Goal: Task Accomplishment & Management: Use online tool/utility

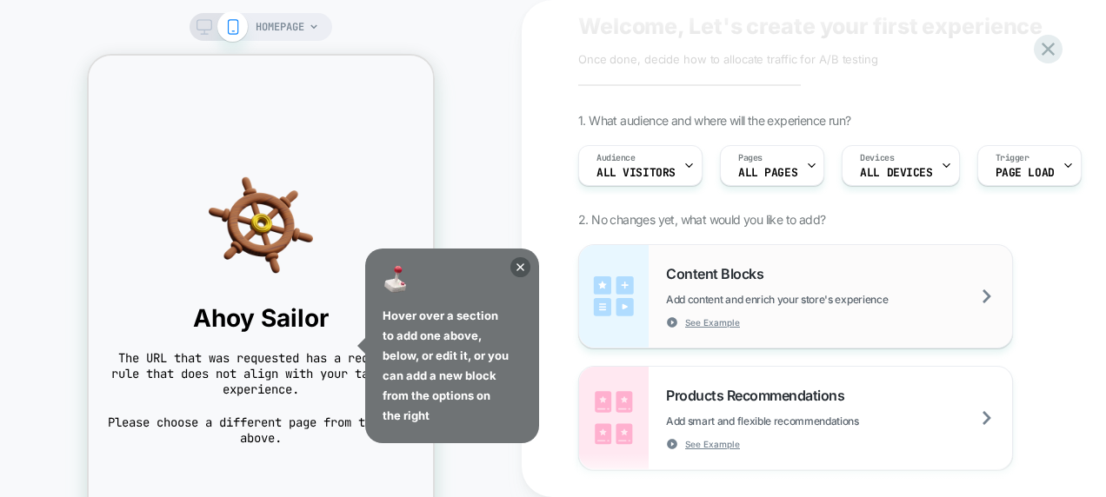
scroll to position [174, 0]
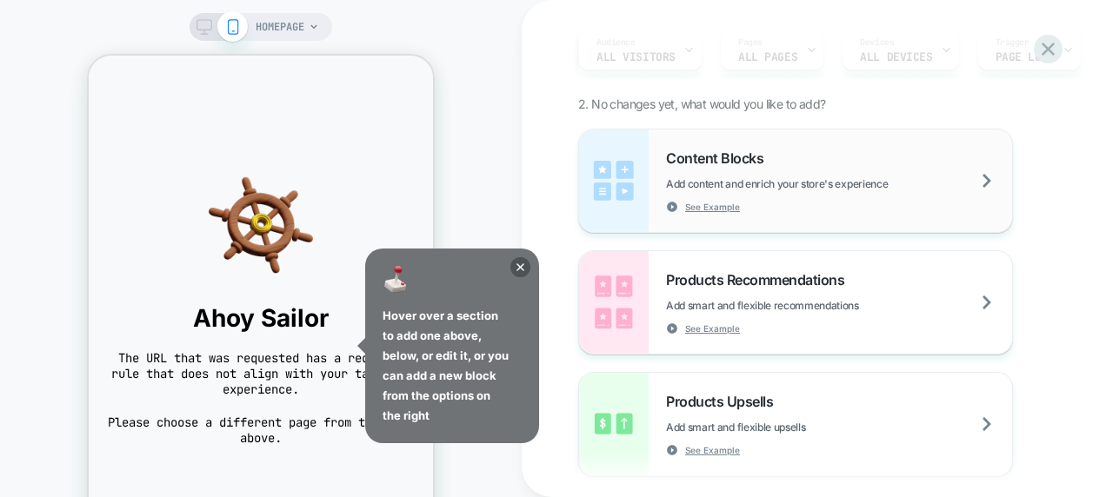
click at [663, 204] on div "Content Blocks Add content and enrich your store's experience See Example" at bounding box center [795, 181] width 433 height 103
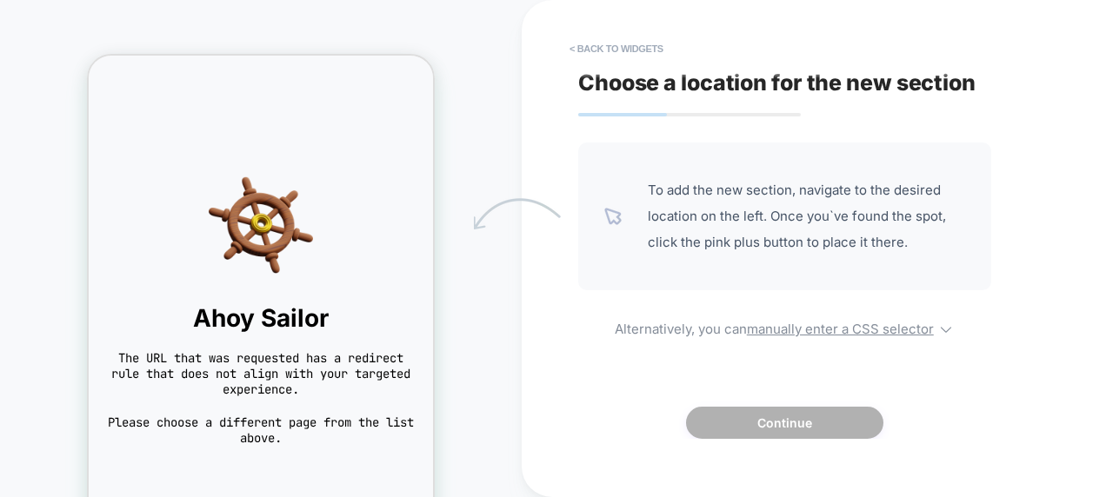
click at [717, 251] on span "To add the new section, navigate to the desired location on the left. Once you`…" at bounding box center [806, 216] width 317 height 78
drag, startPoint x: 779, startPoint y: 310, endPoint x: 282, endPoint y: 250, distance: 500.9
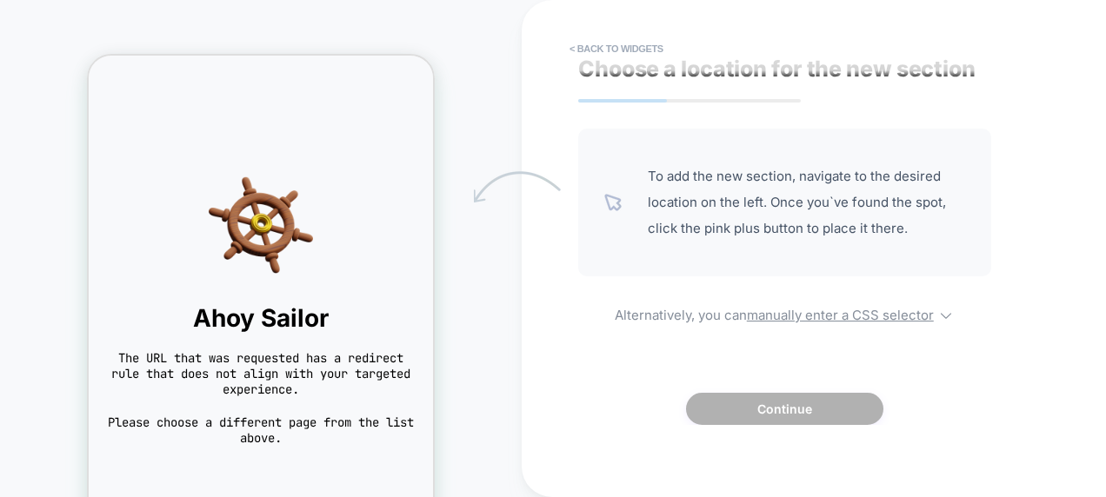
scroll to position [28, 0]
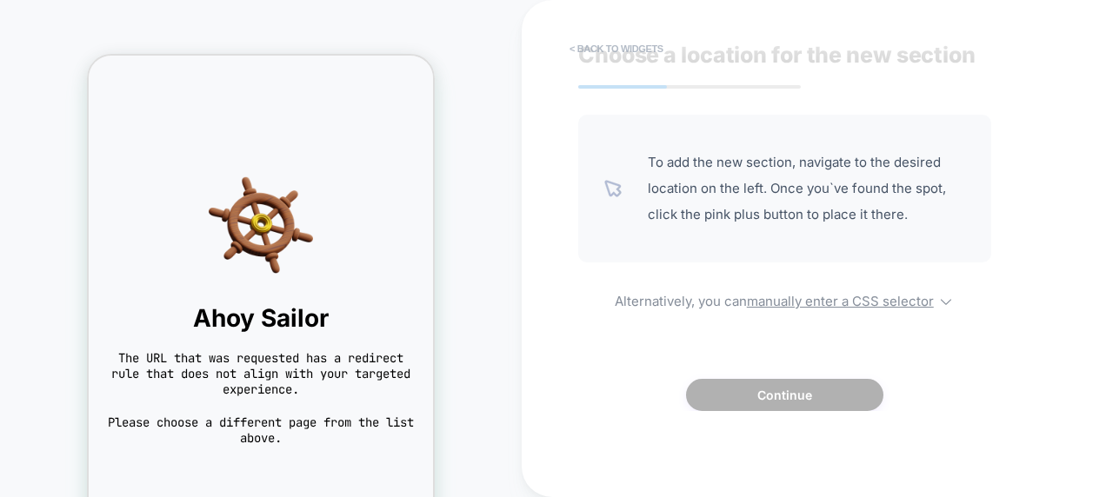
click at [595, 48] on button "< Back to widgets" at bounding box center [616, 49] width 111 height 28
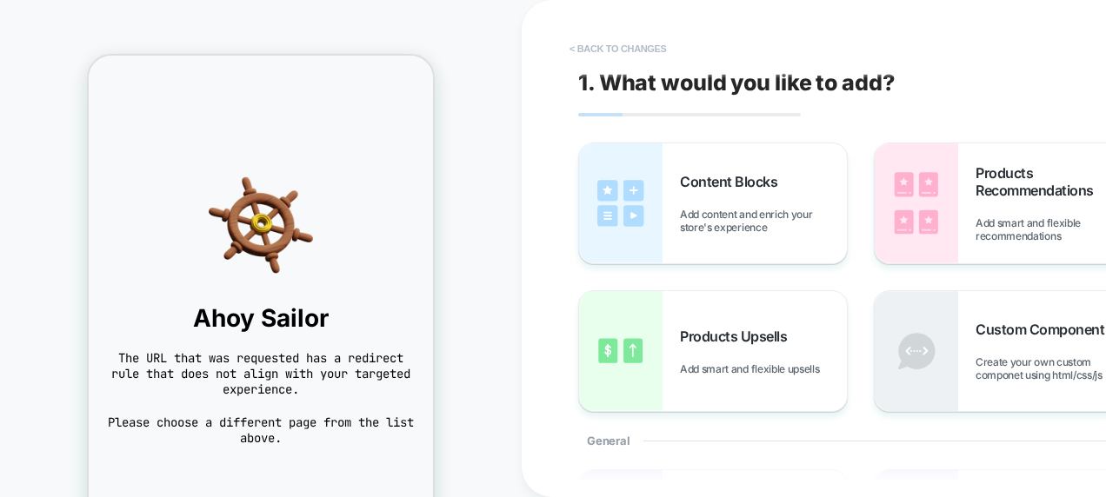
click at [595, 47] on button "< Back to changes" at bounding box center [618, 49] width 115 height 28
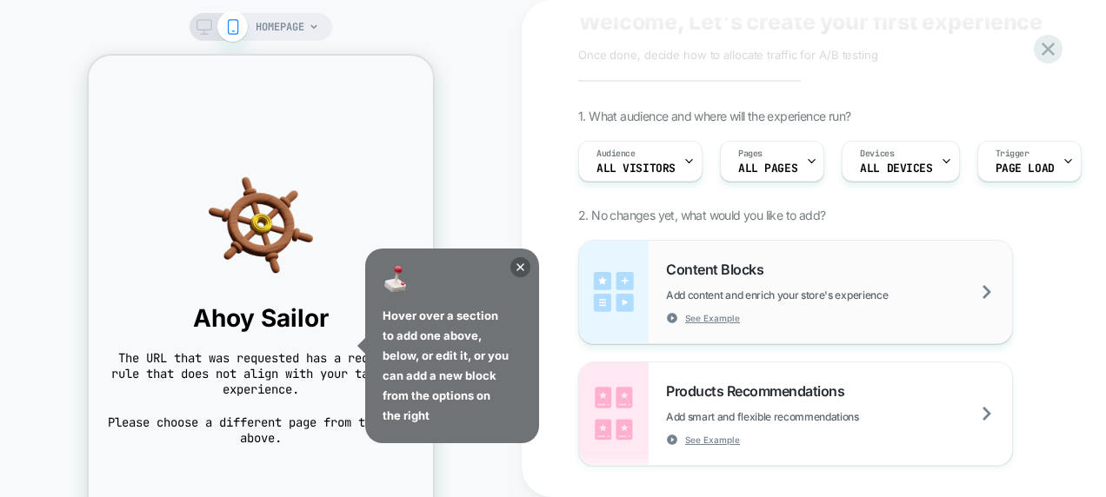
scroll to position [87, 0]
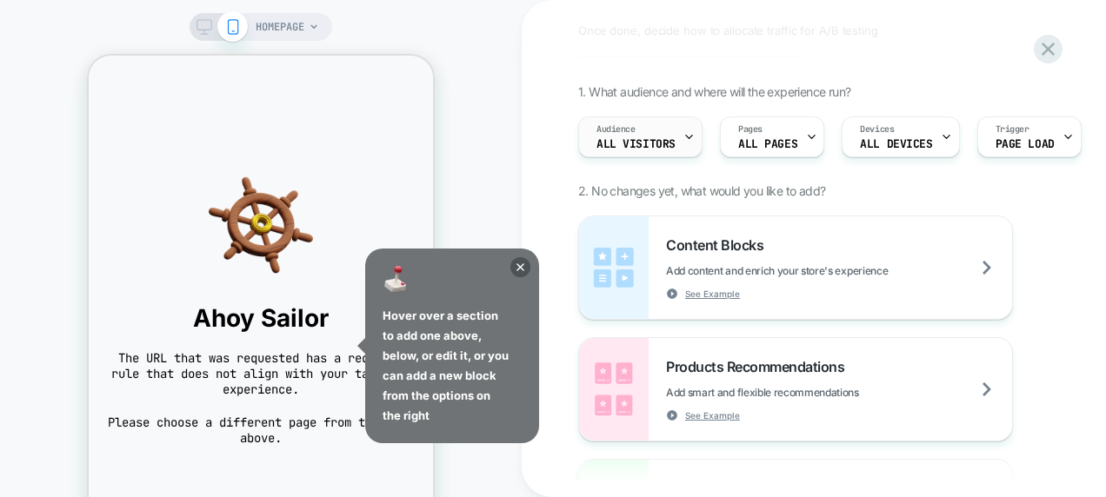
click at [643, 122] on div "Audience All Visitors" at bounding box center [636, 136] width 114 height 39
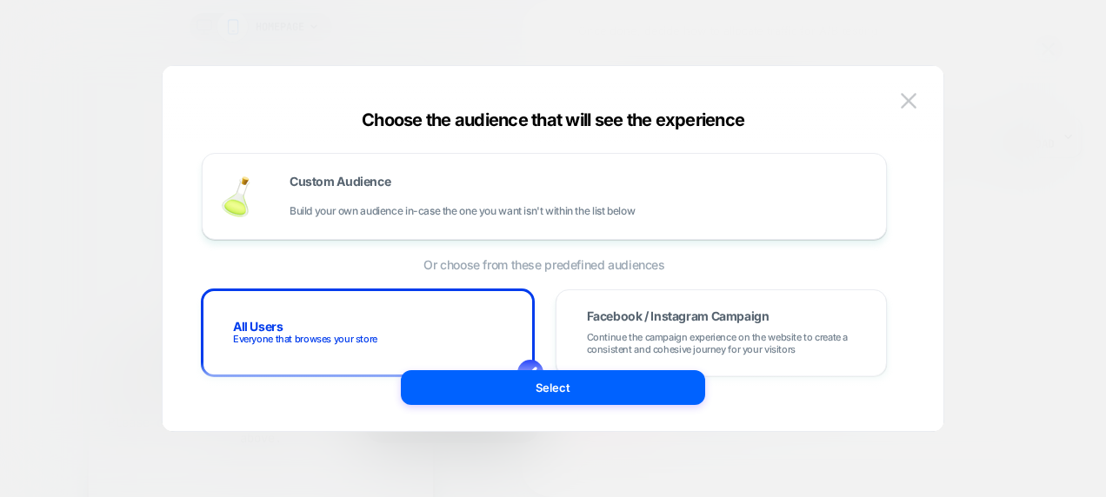
click at [960, 197] on div at bounding box center [553, 248] width 1106 height 497
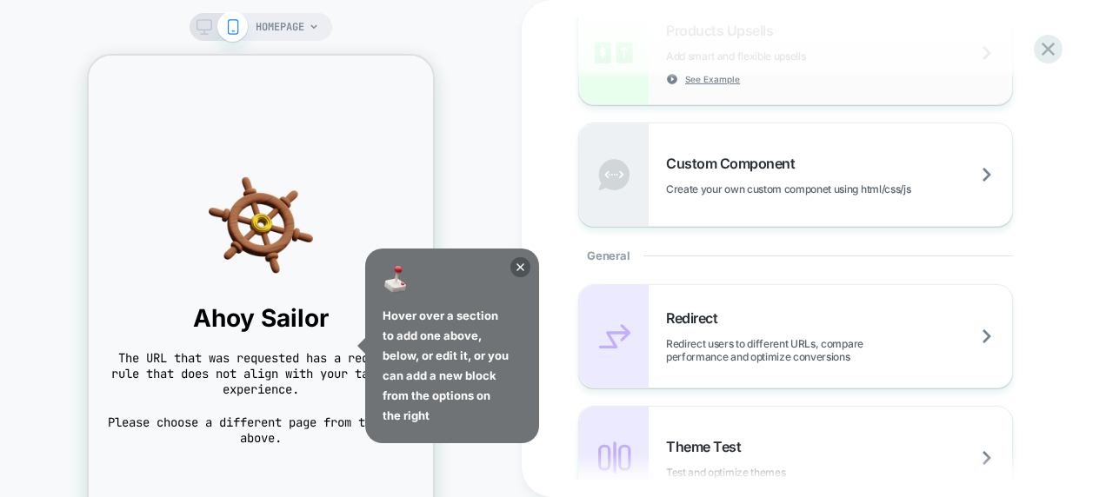
scroll to position [522, 0]
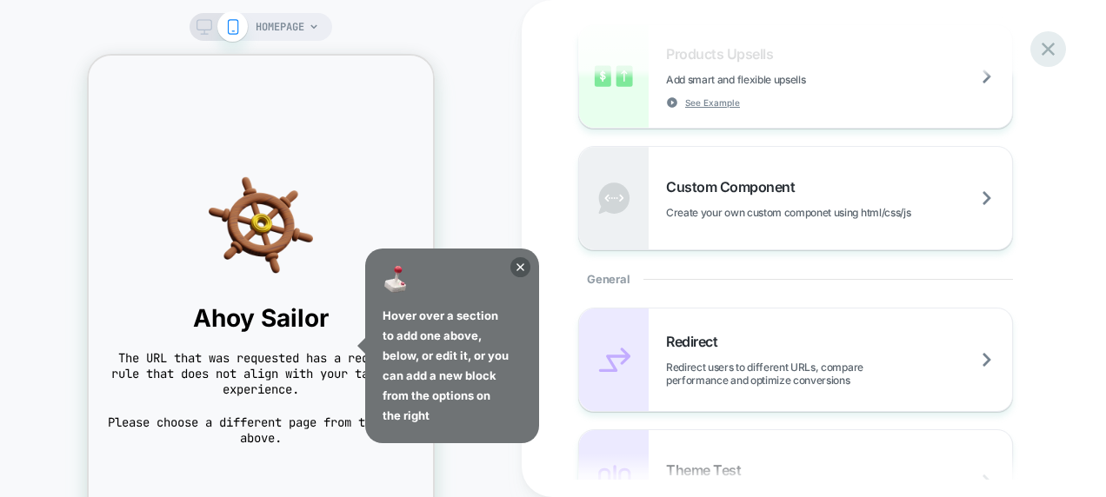
click at [1049, 40] on icon at bounding box center [1048, 48] width 23 height 23
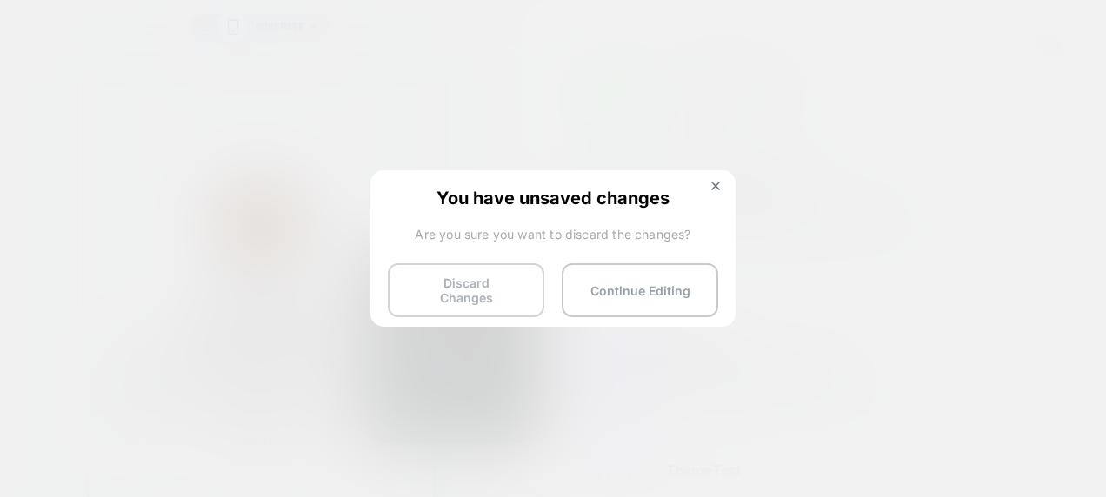
click at [488, 287] on button "Discard Changes" at bounding box center [466, 290] width 157 height 54
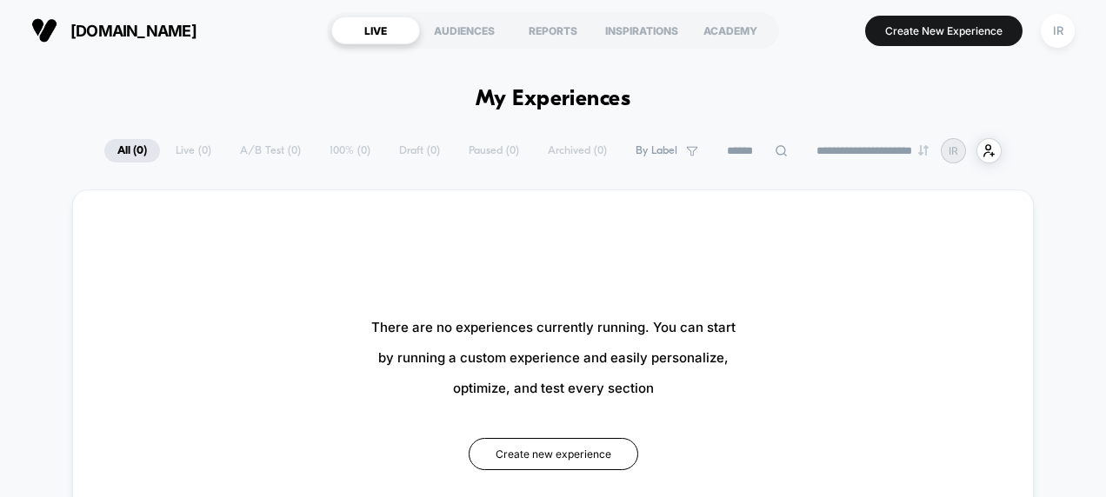
click at [572, 471] on div "There are no experiences currently running. You can start by running a custom e…" at bounding box center [553, 391] width 857 height 297
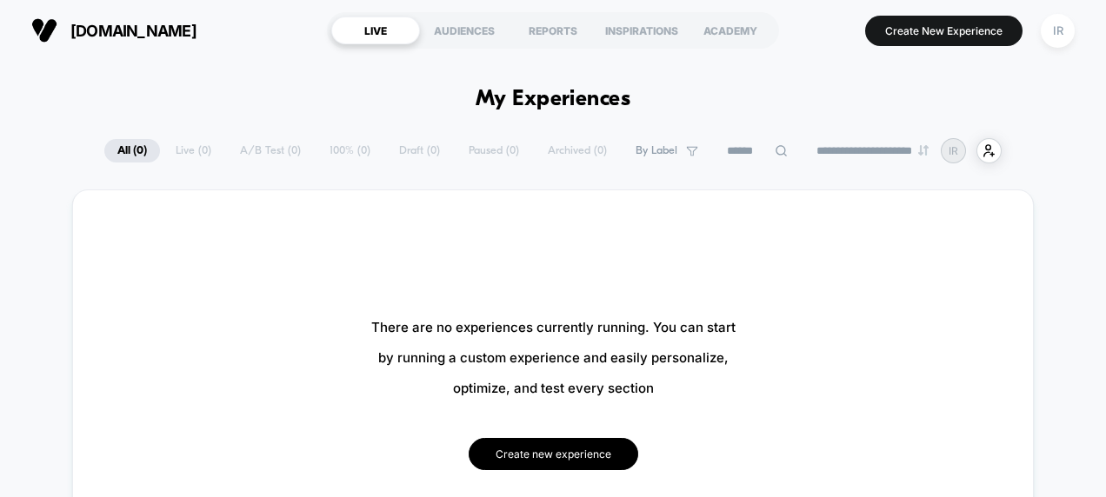
click at [572, 456] on button "Create new experience" at bounding box center [554, 454] width 170 height 32
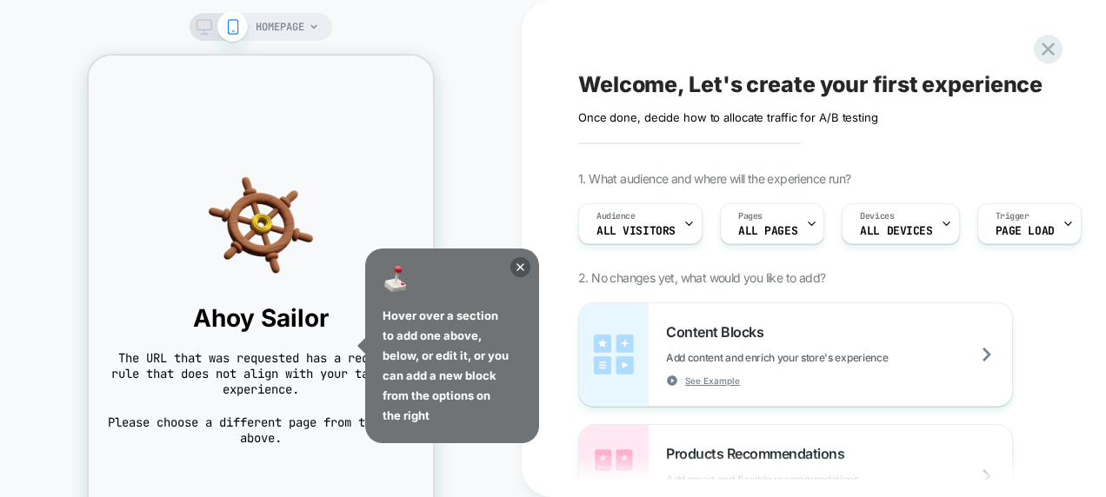
click at [510, 272] on div "Hover over a section to add one above, below, or edit it, or you can add a new …" at bounding box center [452, 346] width 174 height 195
click at [514, 268] on icon at bounding box center [520, 267] width 20 height 20
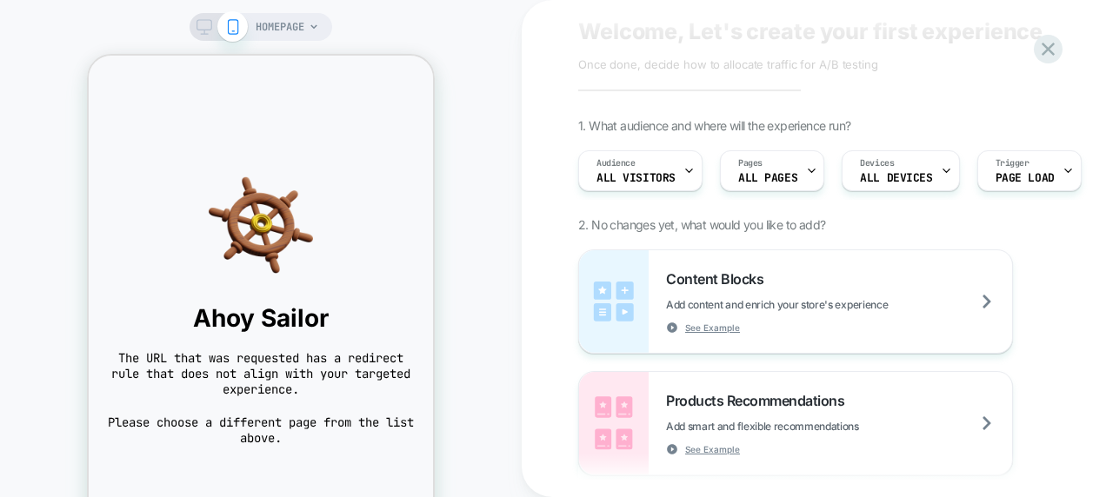
scroll to position [87, 0]
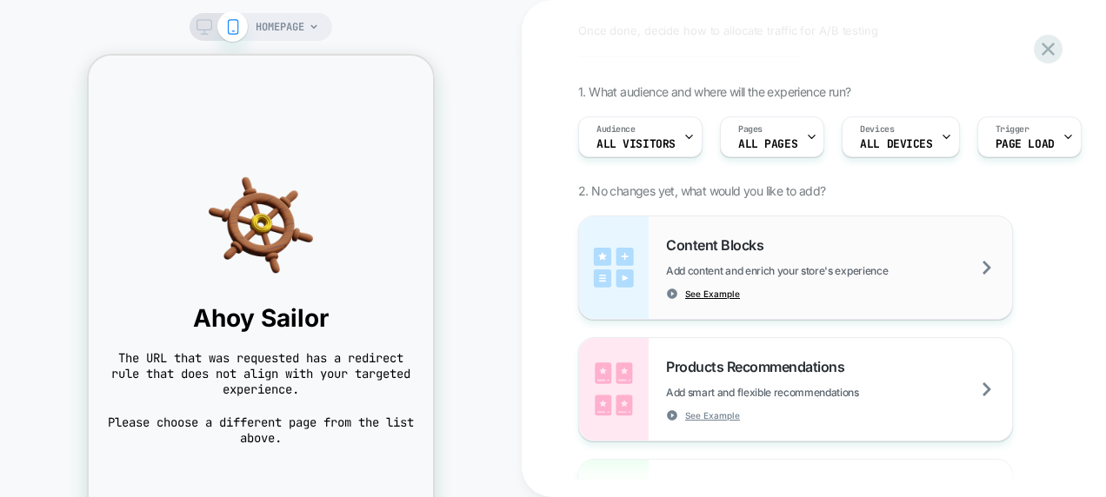
click at [690, 296] on span "See Example" at bounding box center [712, 294] width 55 height 12
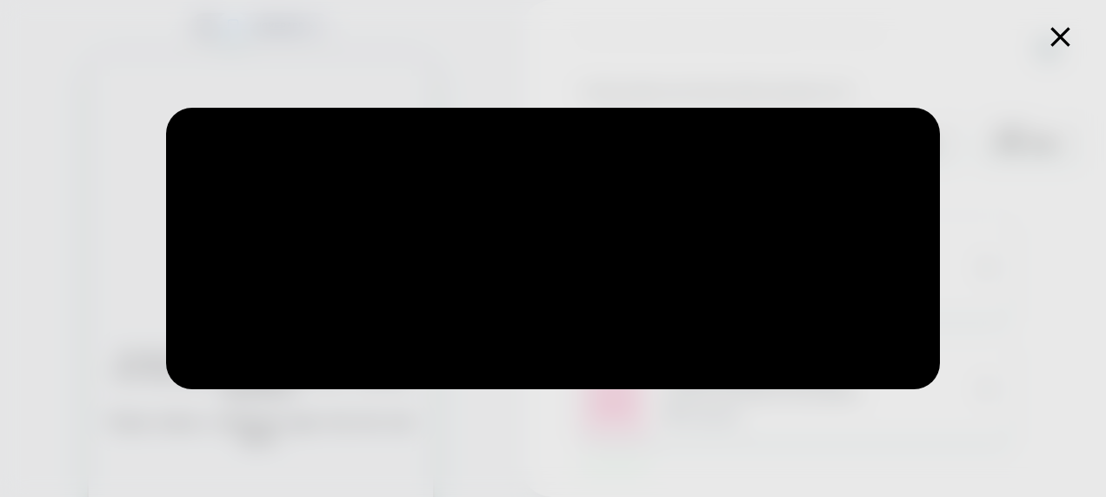
click at [1061, 33] on icon at bounding box center [1060, 37] width 34 height 34
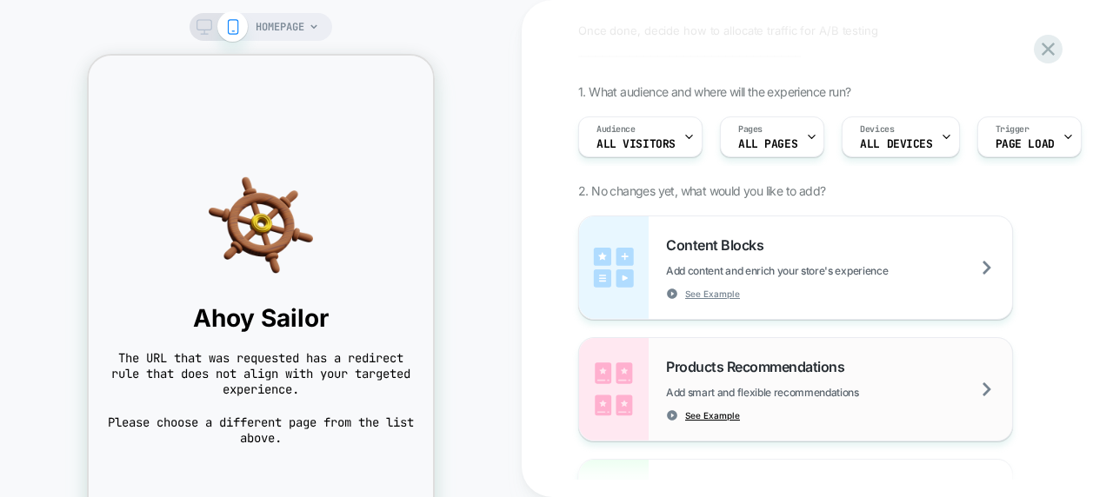
click at [722, 416] on span "See Example" at bounding box center [712, 416] width 55 height 12
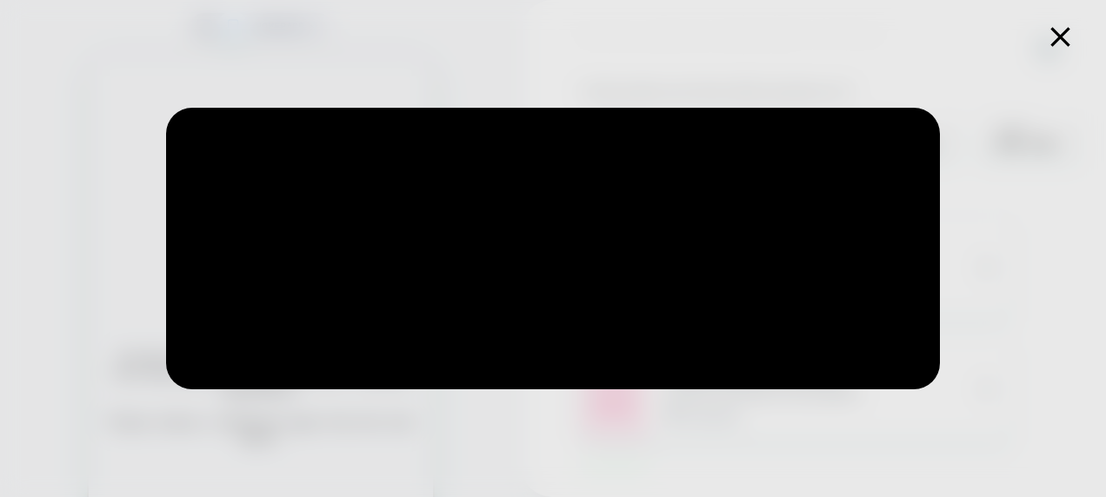
click at [1050, 32] on icon at bounding box center [1060, 37] width 34 height 34
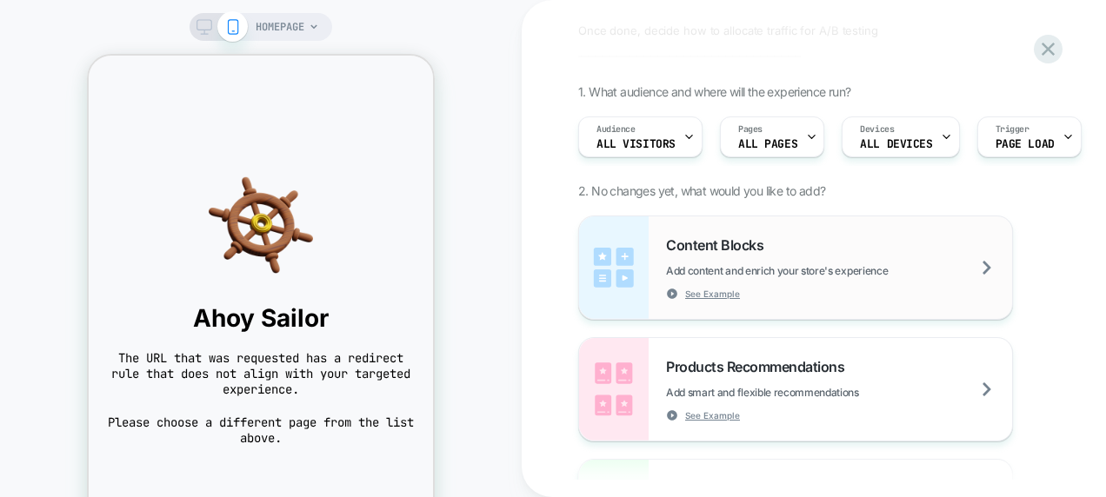
scroll to position [238, 0]
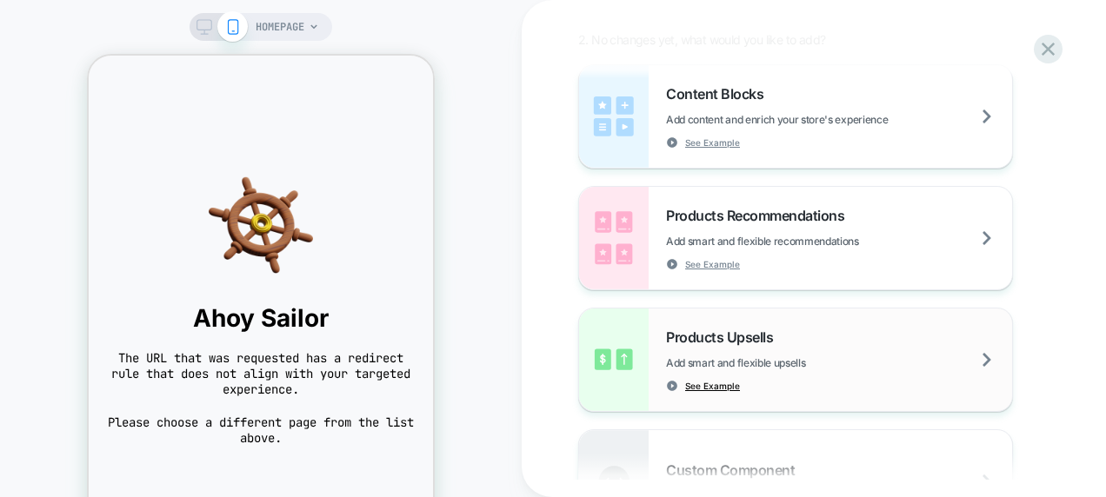
click at [704, 384] on span "See Example" at bounding box center [712, 386] width 55 height 12
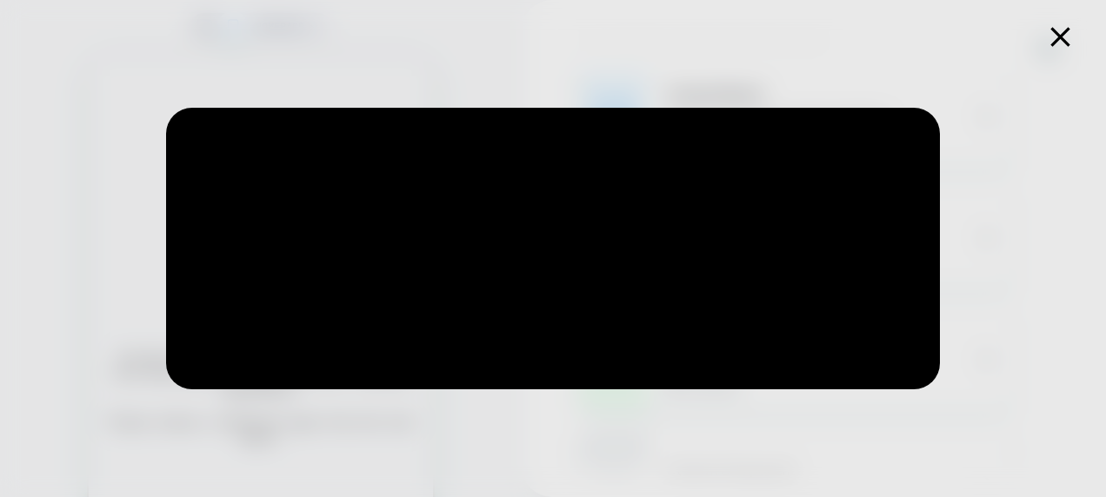
click at [1059, 43] on icon at bounding box center [1060, 37] width 34 height 34
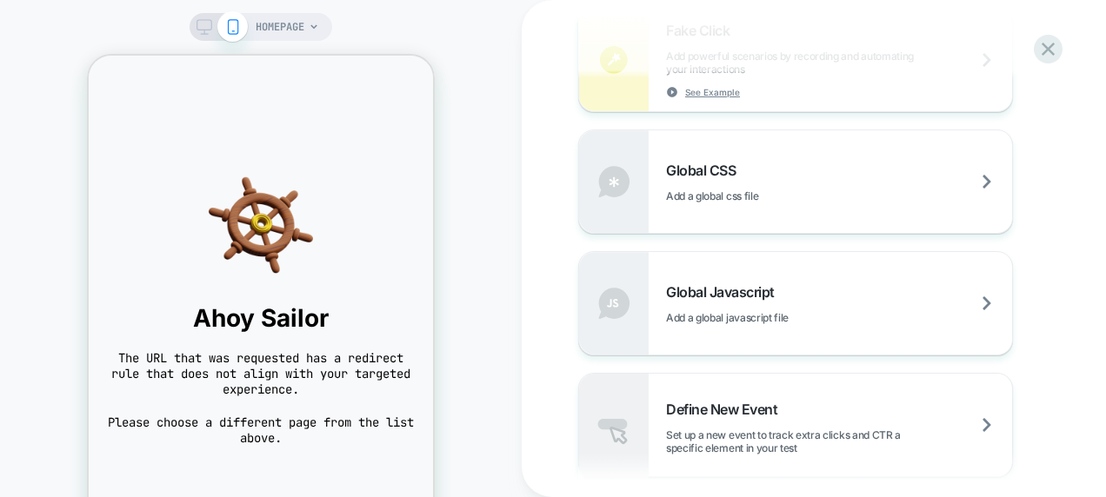
scroll to position [888, 0]
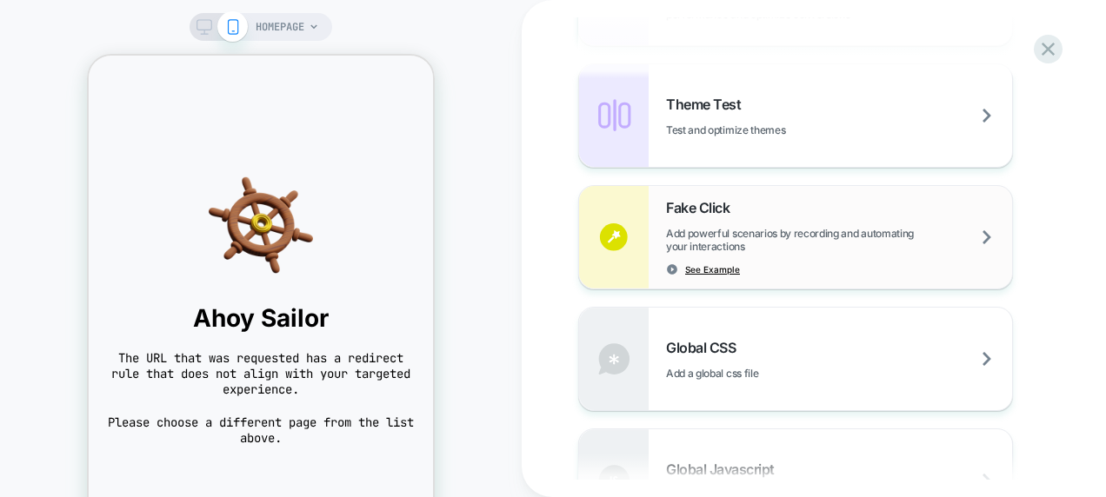
click at [692, 266] on span "See Example" at bounding box center [712, 269] width 55 height 12
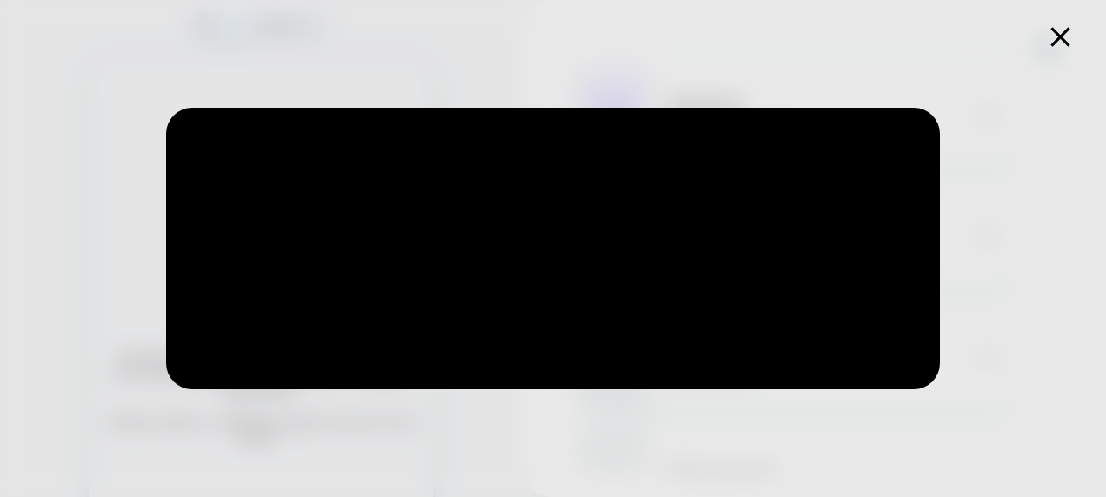
click at [1070, 32] on icon at bounding box center [1060, 37] width 34 height 34
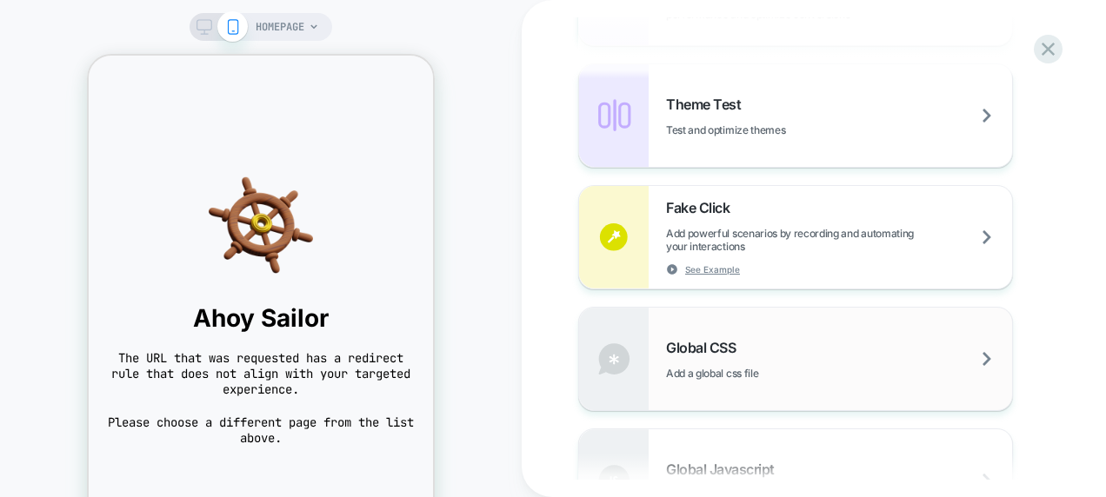
scroll to position [703, 0]
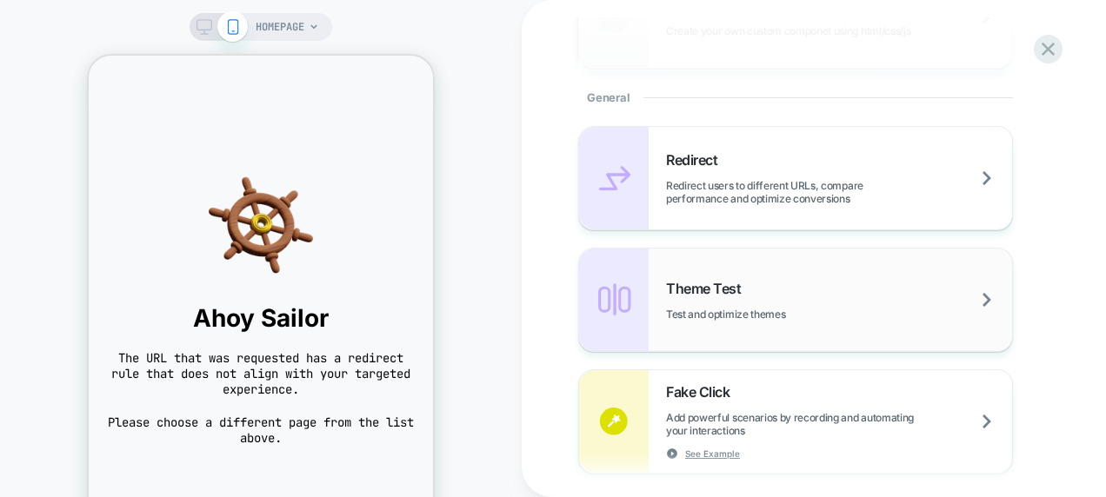
click at [843, 292] on div "Theme Test Test and optimize themes" at bounding box center [839, 300] width 346 height 41
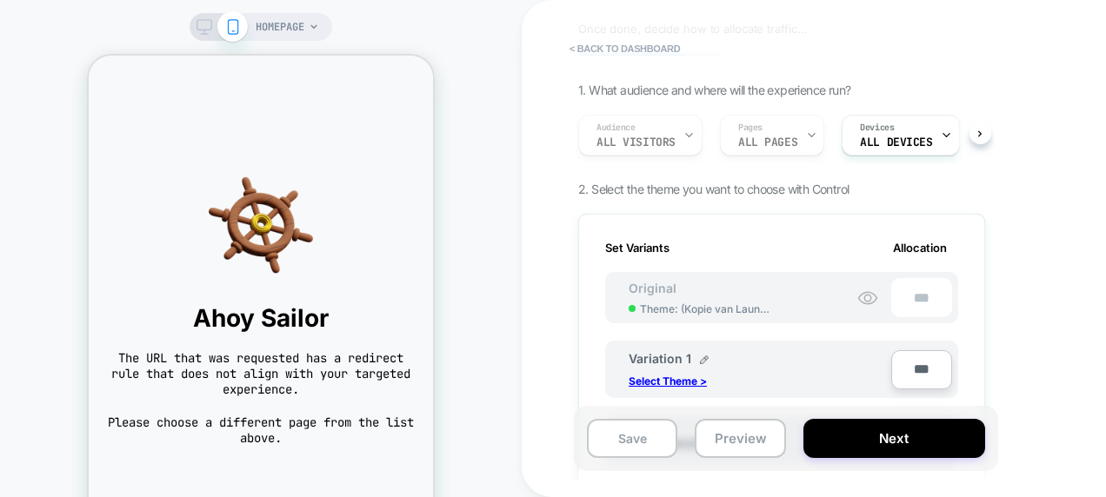
scroll to position [0, 0]
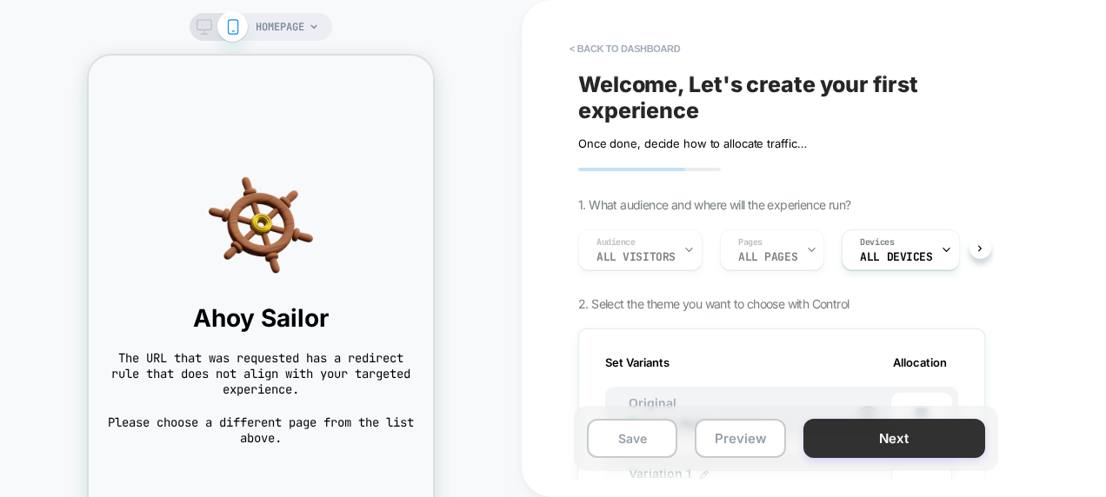
click at [895, 435] on button "Next" at bounding box center [894, 438] width 182 height 39
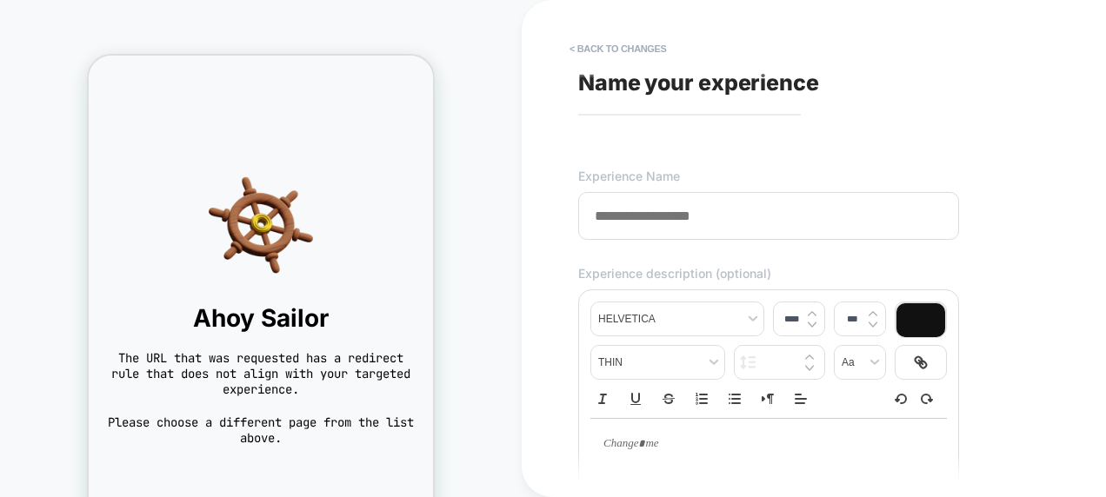
scroll to position [21, 0]
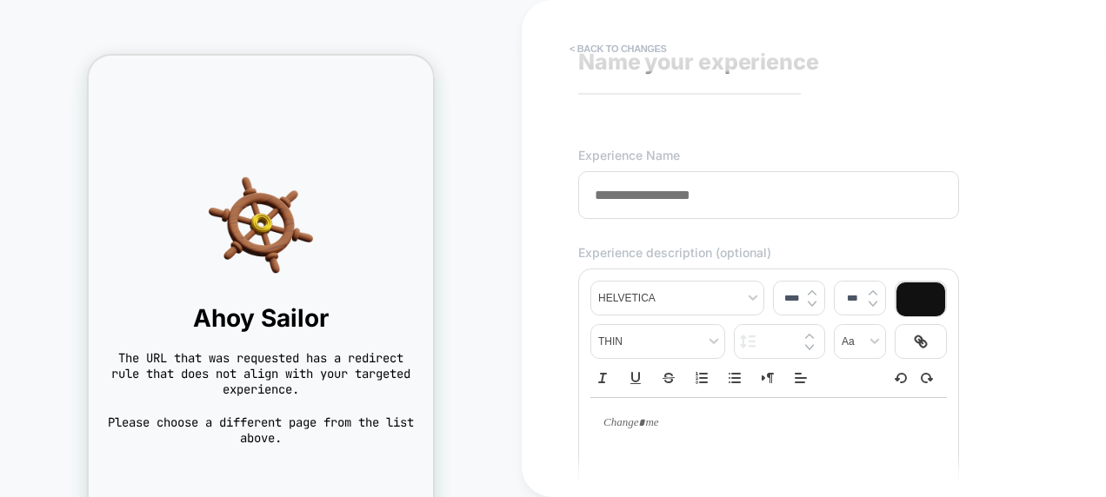
click at [618, 57] on button "< Back to changes" at bounding box center [618, 49] width 115 height 28
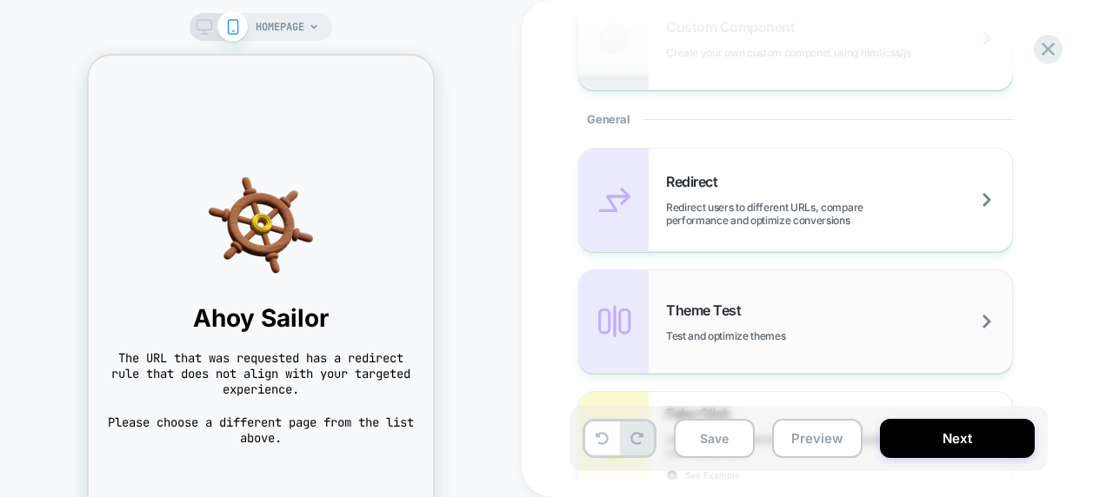
scroll to position [890, 0]
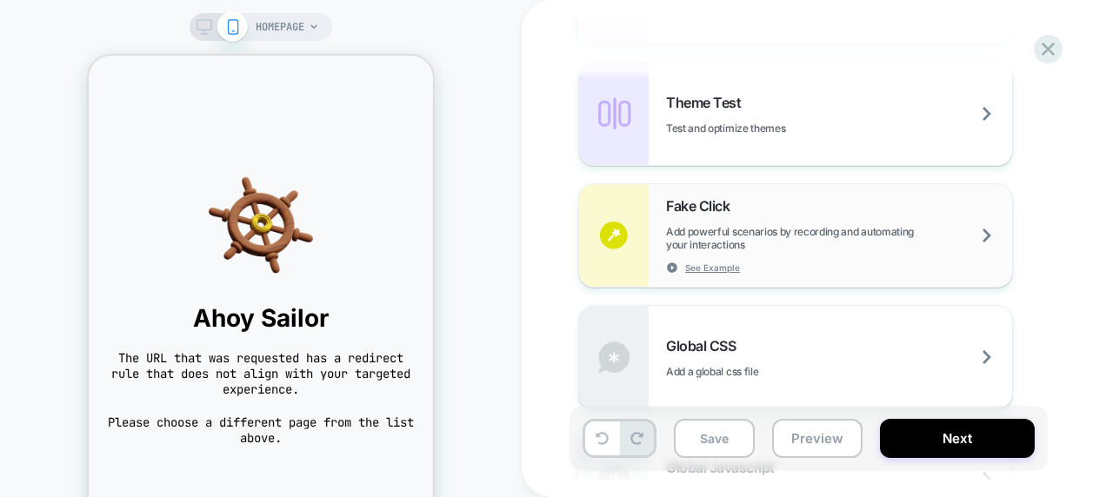
drag, startPoint x: 892, startPoint y: 231, endPoint x: 904, endPoint y: 235, distance: 12.7
click at [904, 235] on span "Add powerful scenarios by recording and automating your interactions" at bounding box center [839, 238] width 346 height 26
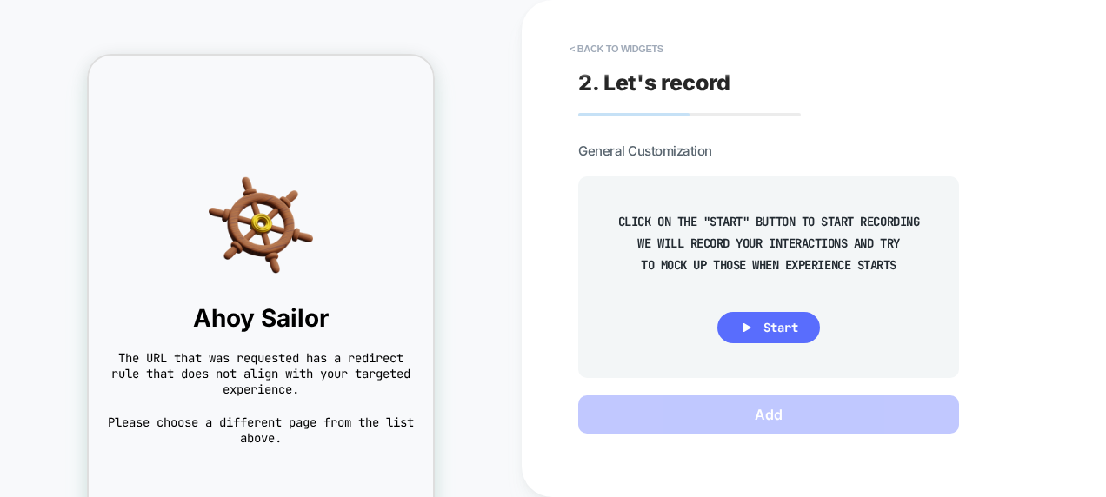
click at [763, 333] on span "Start" at bounding box center [780, 328] width 35 height 16
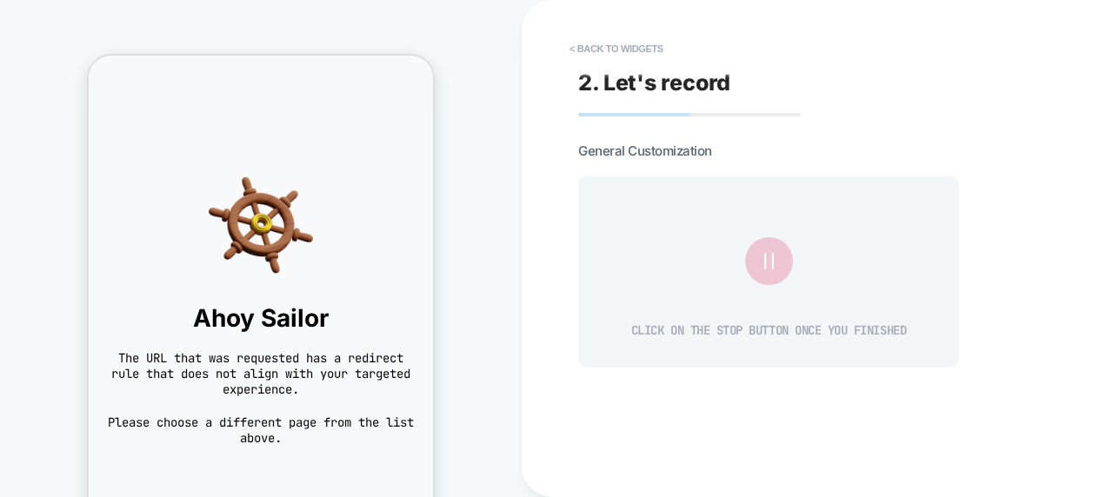
click at [763, 247] on icon at bounding box center [768, 261] width 29 height 29
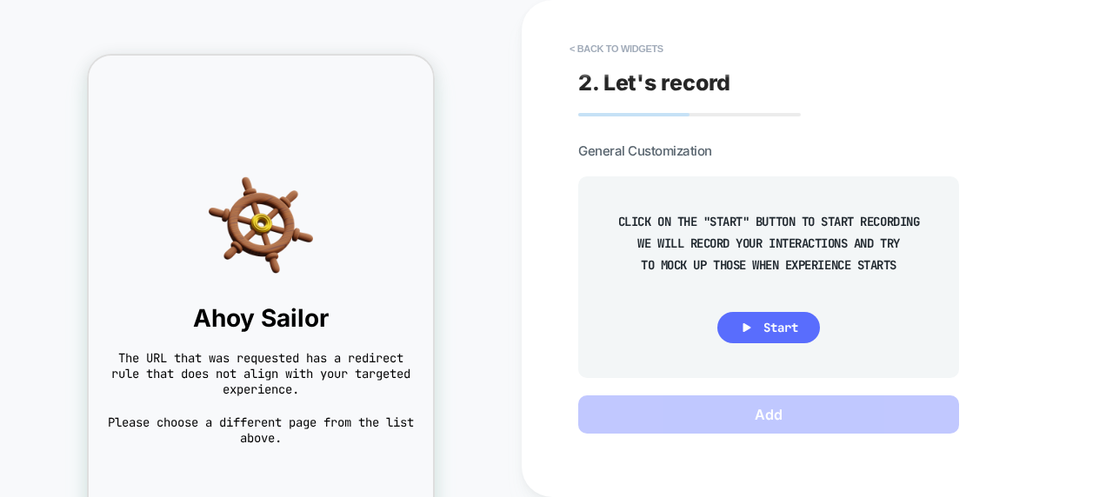
click at [781, 317] on button "Start" at bounding box center [768, 327] width 103 height 31
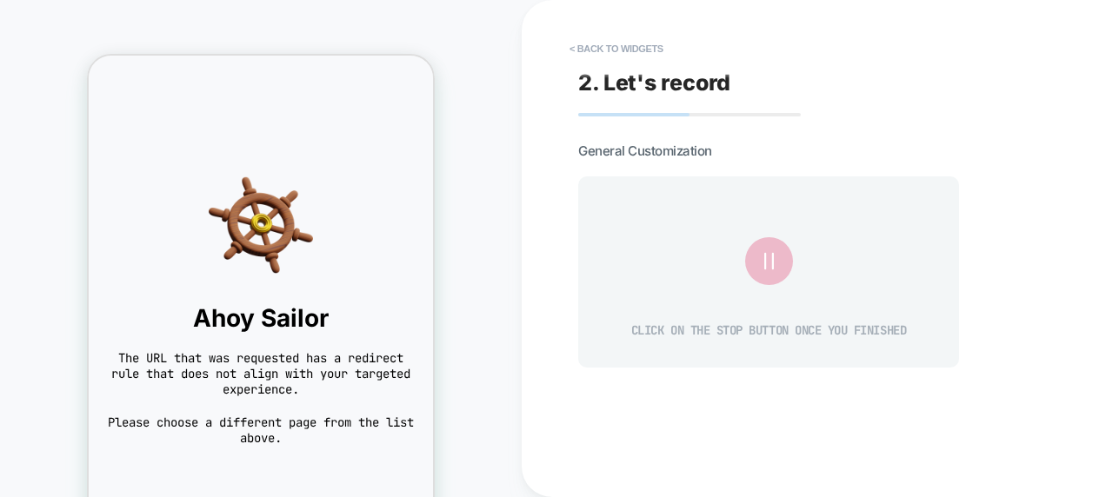
click at [708, 280] on div "CLICK ON THE STOP BUTTON ONCE YOU FINISHED" at bounding box center [768, 272] width 329 height 139
click at [722, 326] on span "CLICK ON THE STOP BUTTON ONCE YOU FINISHED" at bounding box center [768, 331] width 275 height 22
click at [744, 281] on div "CLICK ON THE STOP BUTTON ONCE YOU FINISHED" at bounding box center [768, 272] width 329 height 139
click at [750, 275] on button at bounding box center [768, 260] width 45 height 45
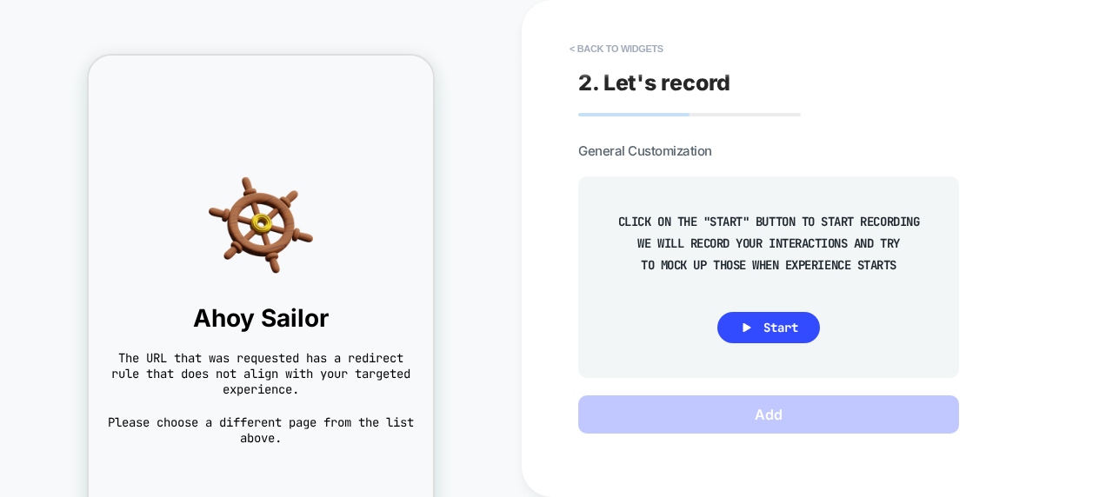
click at [577, 73] on div "2. Let's record General Customization CLICK ON THE "START" BUTTON TO START RECO…" at bounding box center [896, 248] width 652 height 463
click at [584, 50] on button "< Back to widgets" at bounding box center [616, 49] width 111 height 28
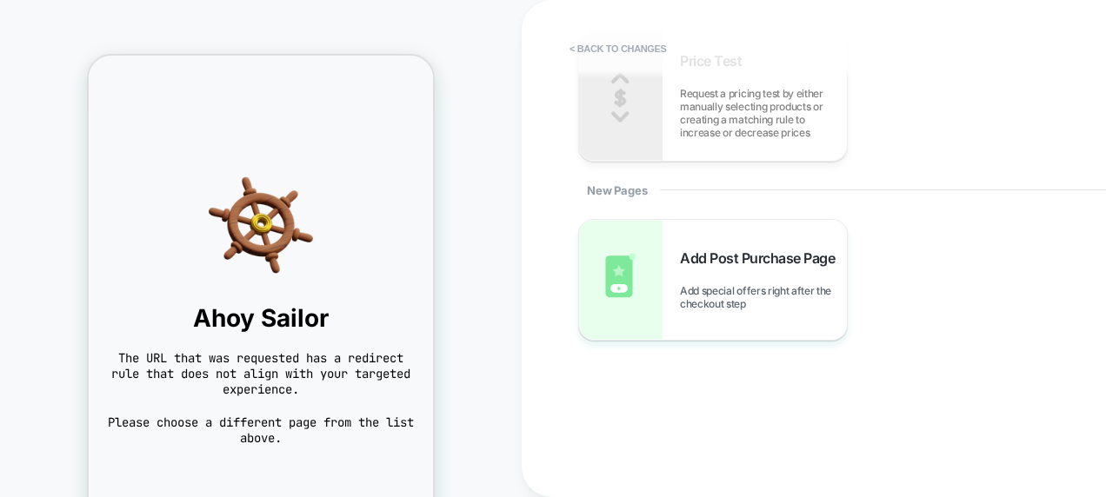
scroll to position [0, 0]
